Goal: Communication & Community: Answer question/provide support

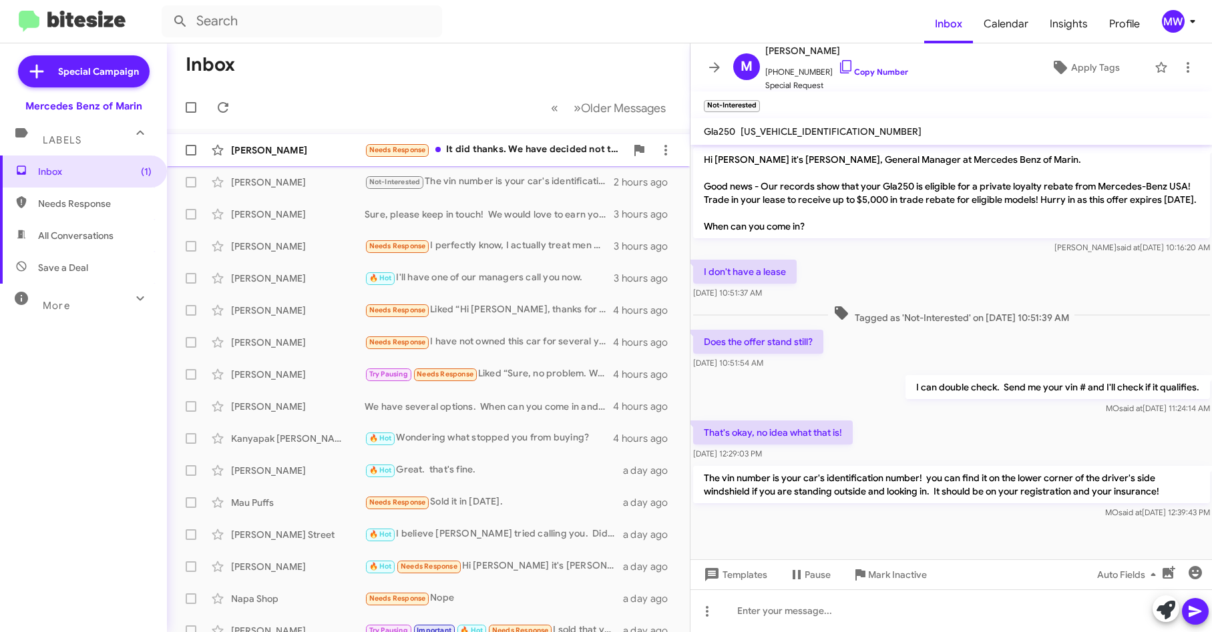
click at [490, 145] on div "Needs Response It did thanks. We have decided not to get a g-wagon and are movi…" at bounding box center [494, 149] width 261 height 15
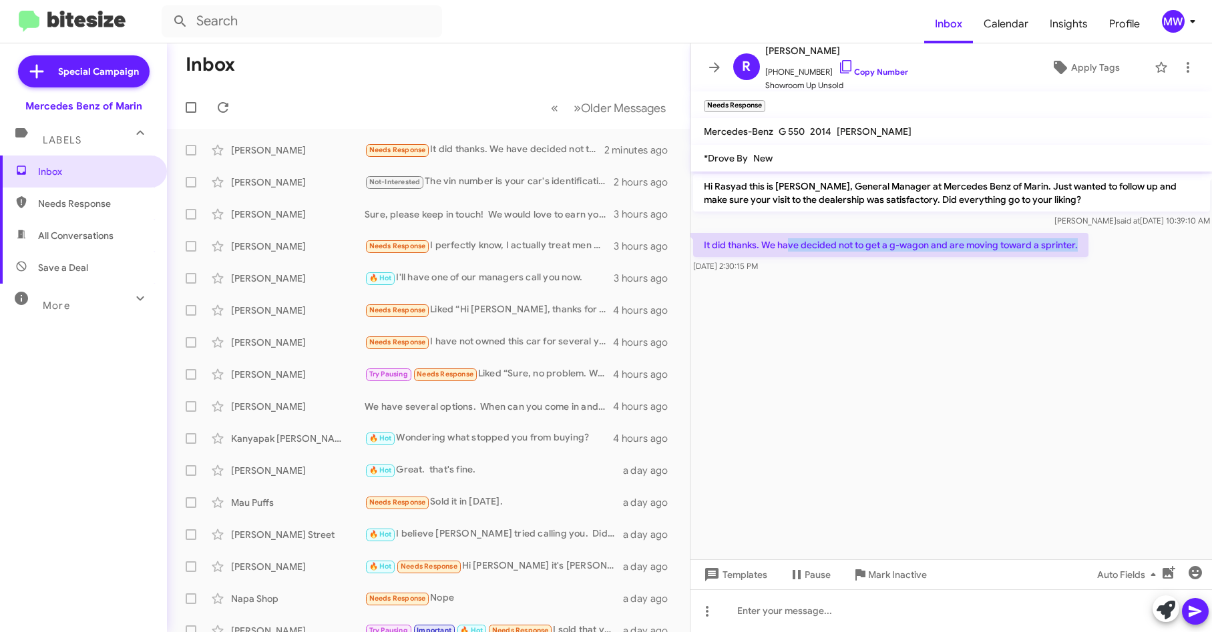
drag, startPoint x: 788, startPoint y: 244, endPoint x: 1080, endPoint y: 249, distance: 291.7
click at [1080, 249] on p "It did thanks. We have decided not to get a g-wagon and are moving toward a spr…" at bounding box center [890, 245] width 395 height 24
drag, startPoint x: 1080, startPoint y: 249, endPoint x: 1039, endPoint y: 307, distance: 71.3
click at [1040, 304] on cdk-virtual-scroll-viewport "Hi Rasyad this is Omar Ibrahimi, General Manager at Mercedes Benz of Marin. Jus…" at bounding box center [951, 366] width 522 height 388
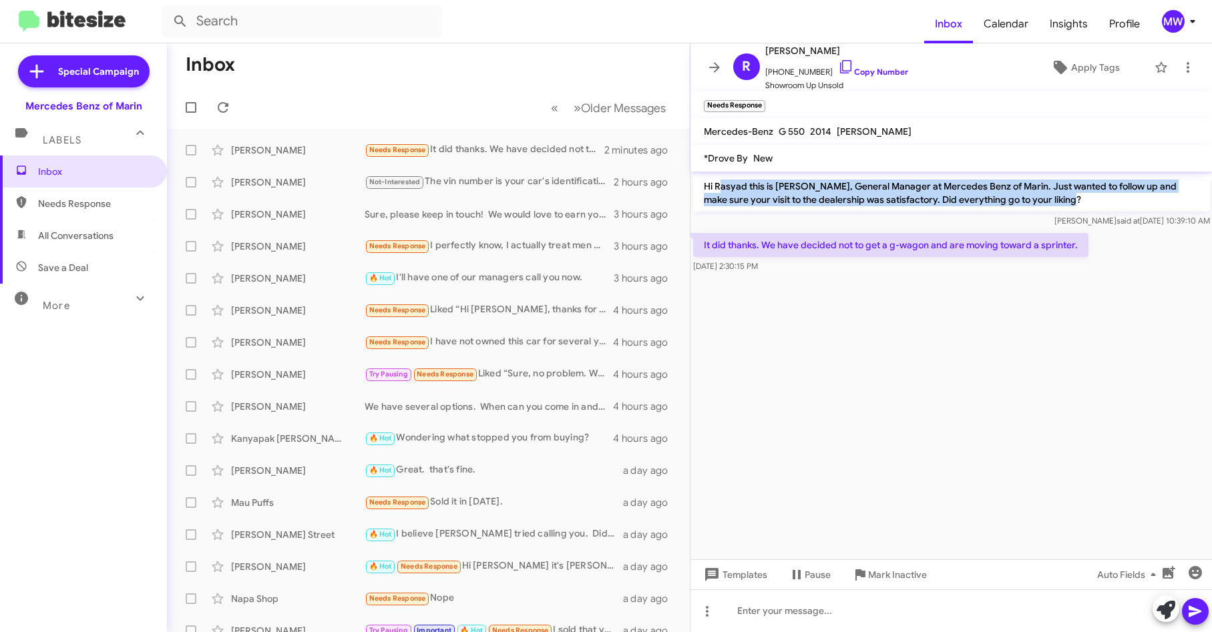
drag, startPoint x: 720, startPoint y: 186, endPoint x: 1051, endPoint y: 201, distance: 331.4
click at [1051, 201] on p "Hi Rasyad this is Omar Ibrahimi, General Manager at Mercedes Benz of Marin. Jus…" at bounding box center [951, 192] width 517 height 37
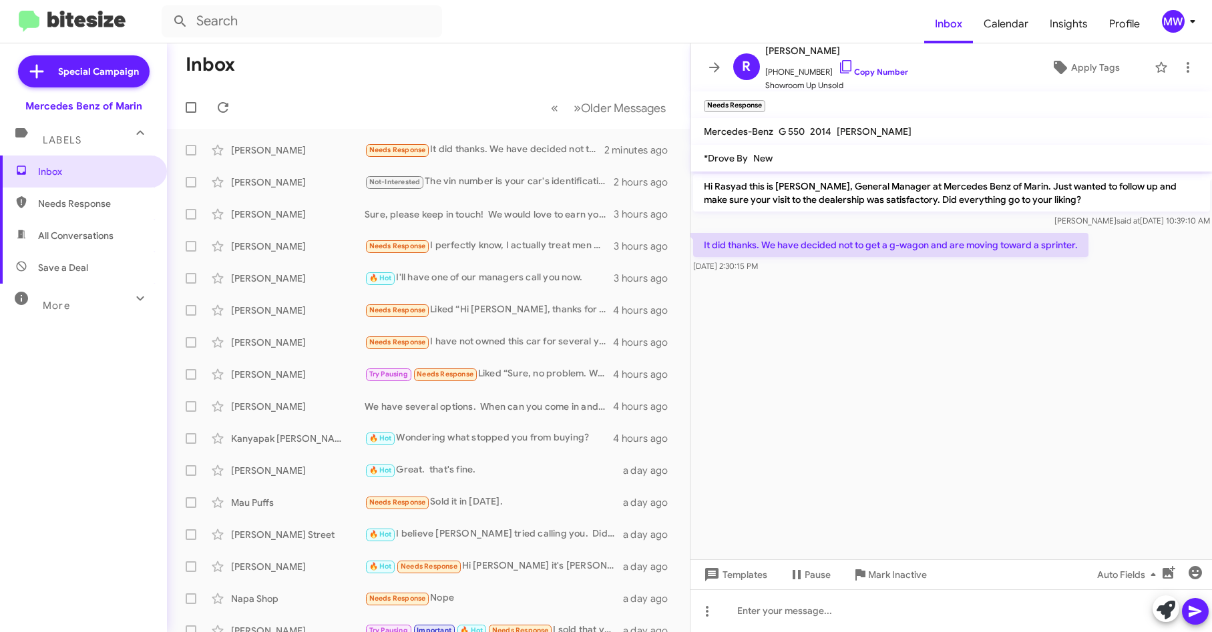
drag, startPoint x: 1051, startPoint y: 201, endPoint x: 917, endPoint y: 298, distance: 165.8
click at [917, 298] on cdk-virtual-scroll-viewport "Hi Rasyad this is Omar Ibrahimi, General Manager at Mercedes Benz of Marin. Jus…" at bounding box center [951, 366] width 522 height 388
drag, startPoint x: 716, startPoint y: 244, endPoint x: 1101, endPoint y: 247, distance: 385.2
click at [1101, 247] on div "It did thanks. We have decided not to get a g-wagon and are moving toward a spr…" at bounding box center [951, 252] width 522 height 45
drag, startPoint x: 987, startPoint y: 338, endPoint x: 913, endPoint y: 302, distance: 82.1
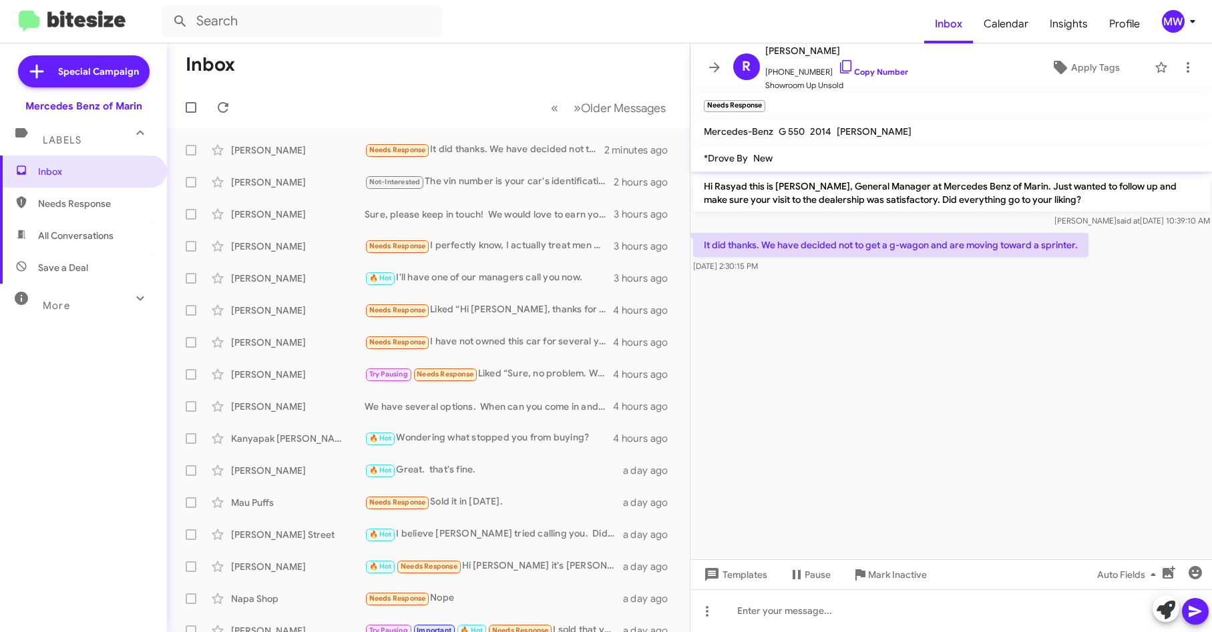
click at [987, 337] on cdk-virtual-scroll-viewport "Hi Rasyad this is Omar Ibrahimi, General Manager at Mercedes Benz of Marin. Jus…" at bounding box center [951, 366] width 522 height 388
click at [71, 180] on span "Inbox" at bounding box center [83, 172] width 167 height 32
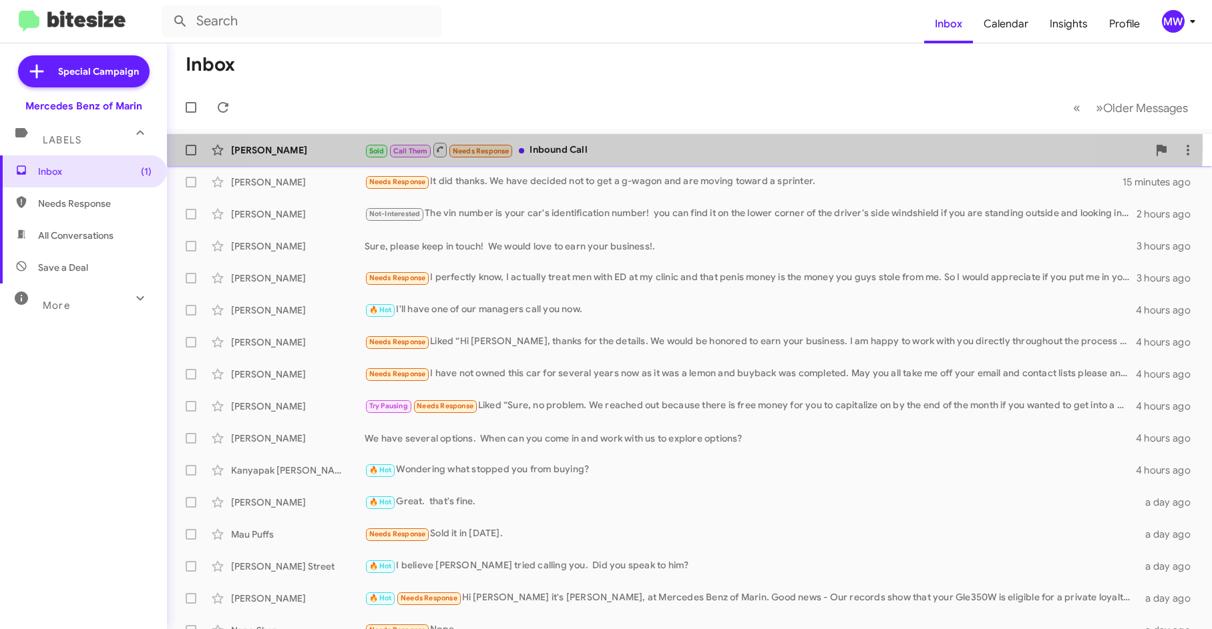
click at [640, 145] on div "Sold Call Them Needs Response Inbound Call" at bounding box center [755, 150] width 783 height 17
